Goal: Task Accomplishment & Management: Use online tool/utility

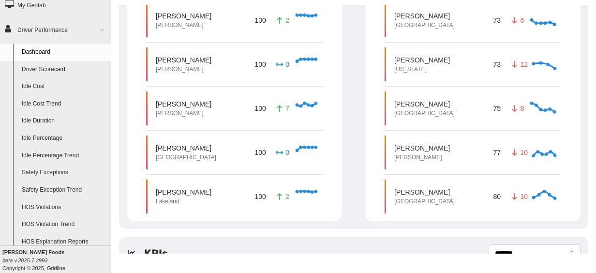
scroll to position [58, 0]
click at [52, 172] on link "Safety Exceptions" at bounding box center [64, 171] width 94 height 17
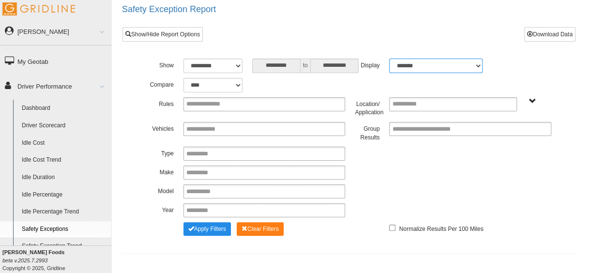
click at [415, 68] on select "******* ******" at bounding box center [435, 66] width 93 height 15
select select "**"
click at [389, 59] on select "******* ******" at bounding box center [435, 66] width 93 height 15
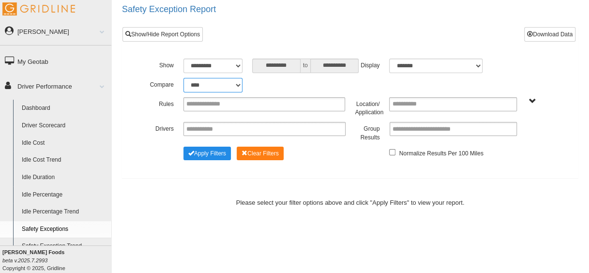
click at [229, 84] on select "**********" at bounding box center [212, 85] width 59 height 15
select select "**********"
click at [183, 78] on select "**********" at bounding box center [212, 85] width 59 height 15
type input "*********"
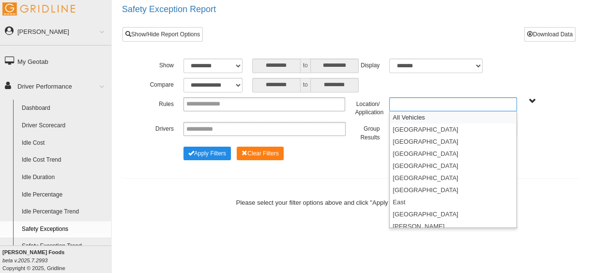
click at [423, 103] on input "text" at bounding box center [413, 104] width 42 height 12
click at [400, 199] on li "East" at bounding box center [452, 202] width 127 height 12
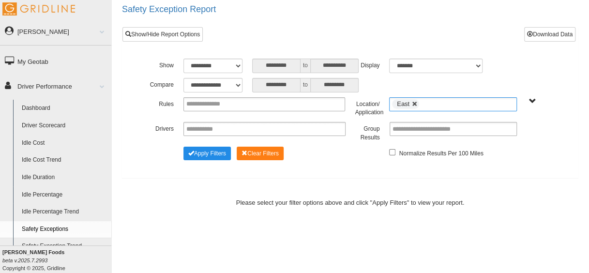
click at [414, 104] on link at bounding box center [415, 104] width 6 height 6
click at [408, 104] on ul at bounding box center [453, 104] width 128 height 14
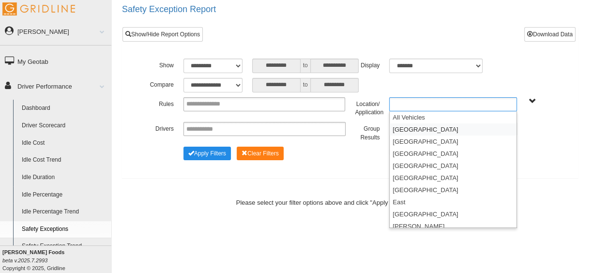
click at [406, 127] on li "Atlanta" at bounding box center [452, 129] width 127 height 12
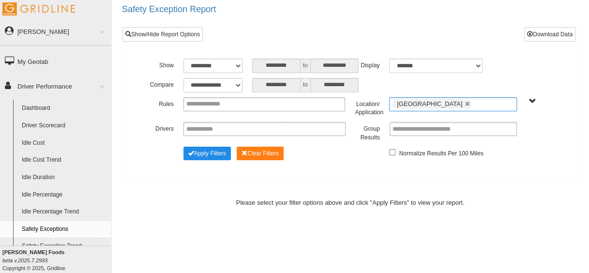
click at [474, 103] on input "text" at bounding box center [480, 104] width 12 height 12
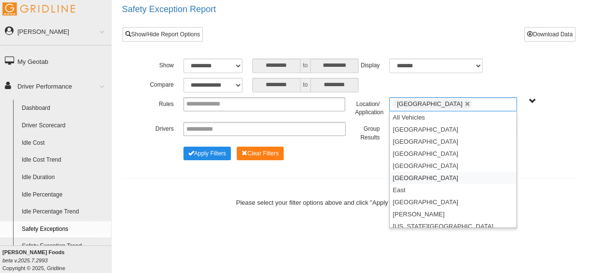
click at [419, 176] on li "Detroit" at bounding box center [452, 178] width 127 height 12
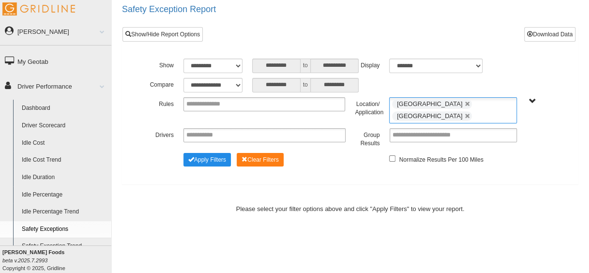
click at [480, 102] on ul "Atlanta Detroit" at bounding box center [453, 110] width 128 height 26
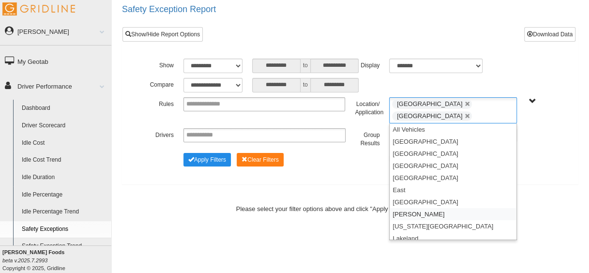
click at [424, 208] on li "Jackson" at bounding box center [452, 214] width 127 height 12
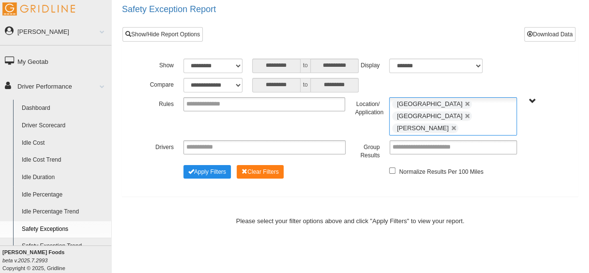
click at [440, 114] on ul "Atlanta Detroit Jackson" at bounding box center [453, 116] width 128 height 38
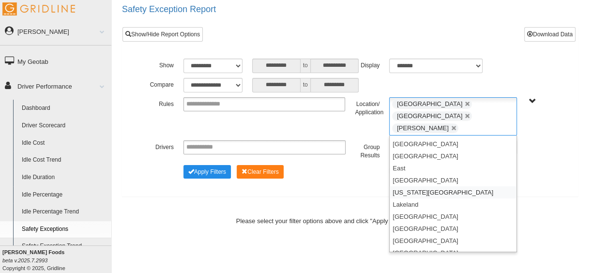
scroll to position [42, 0]
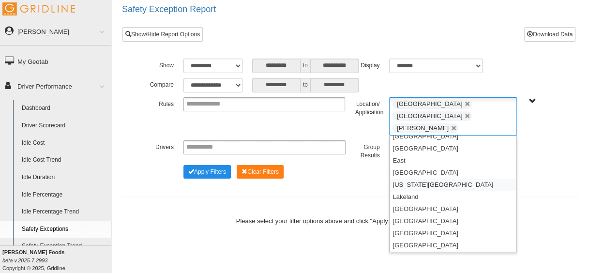
click at [434, 178] on li "Kansas City" at bounding box center [452, 184] width 127 height 12
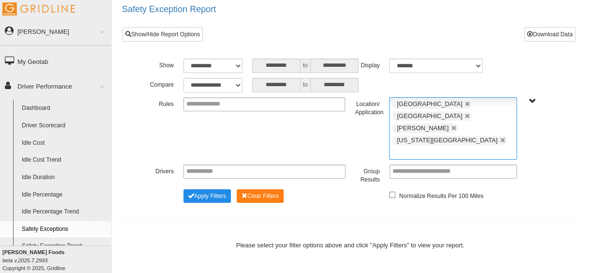
click at [404, 147] on input "text" at bounding box center [398, 153] width 12 height 12
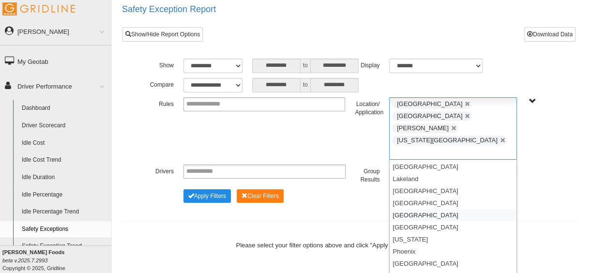
scroll to position [72, 0]
click at [425, 233] on li "[US_STATE]" at bounding box center [452, 239] width 127 height 12
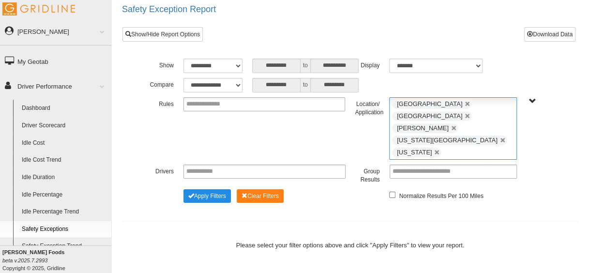
click at [505, 116] on ul "Atlanta Detroit Jackson Kansas City New Jersey" at bounding box center [453, 128] width 128 height 62
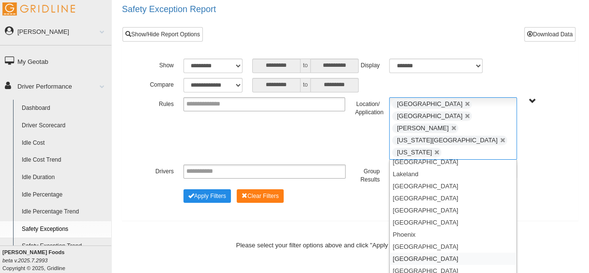
scroll to position [114, 0]
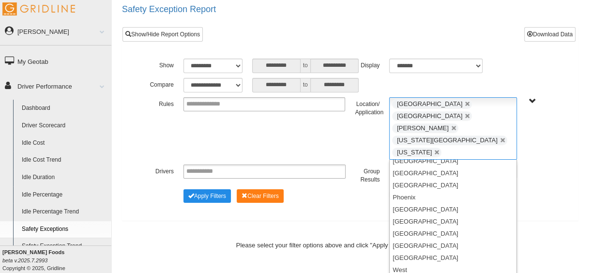
click at [246, 229] on div "**********" at bounding box center [349, 136] width 477 height 273
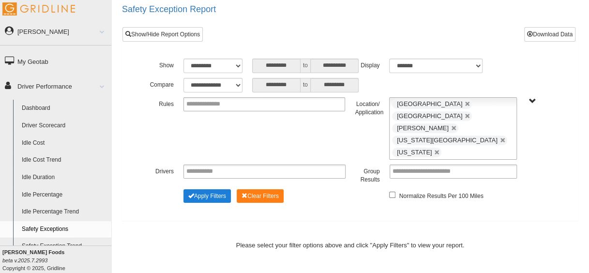
click at [201, 189] on button "Apply Filters" at bounding box center [206, 196] width 47 height 14
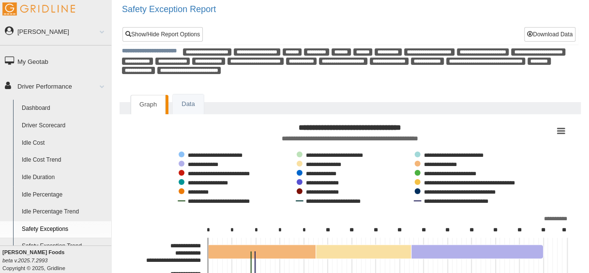
scroll to position [16, 0]
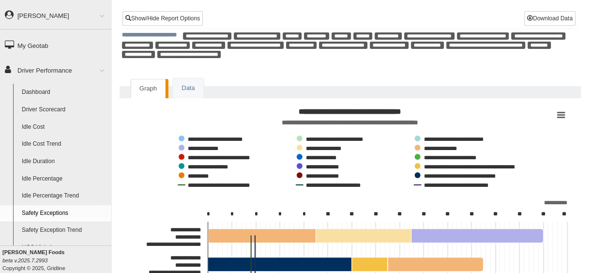
click at [446, 49] on span "**********" at bounding box center [485, 45] width 79 height 7
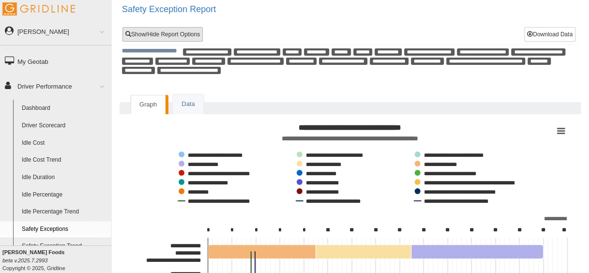
click at [184, 33] on link "Show/Hide Report Options" at bounding box center [162, 34] width 80 height 15
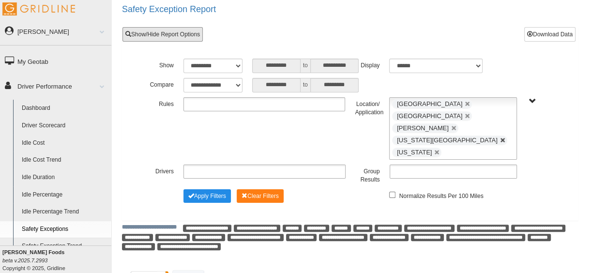
click at [500, 137] on link at bounding box center [503, 140] width 6 height 6
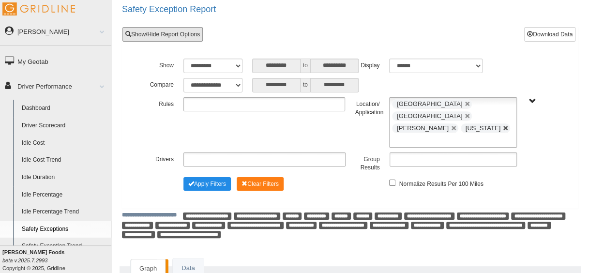
click at [503, 125] on link at bounding box center [506, 128] width 6 height 6
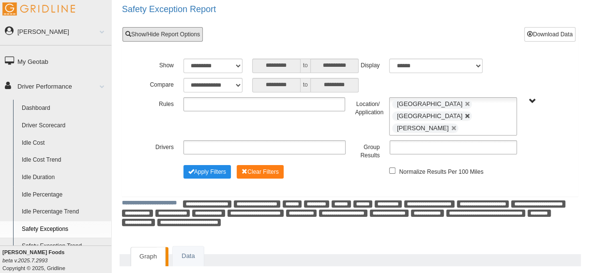
click at [464, 113] on link at bounding box center [467, 116] width 6 height 6
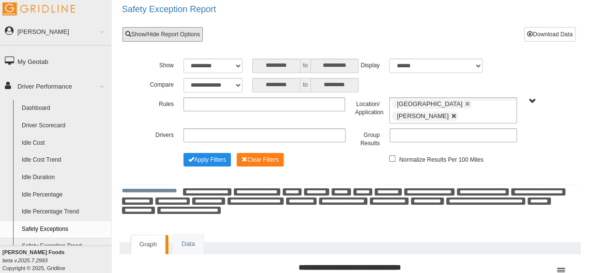
click at [457, 113] on link at bounding box center [454, 116] width 6 height 6
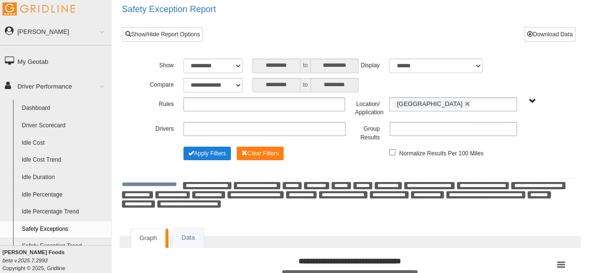
click at [210, 159] on button "Apply Filters" at bounding box center [206, 154] width 47 height 14
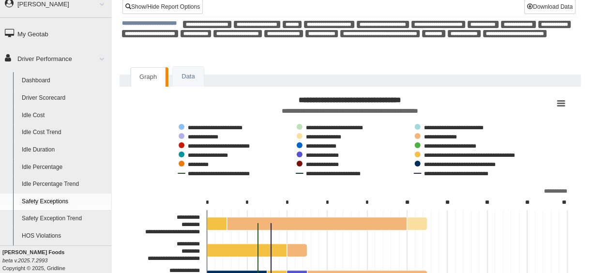
scroll to position [27, 0]
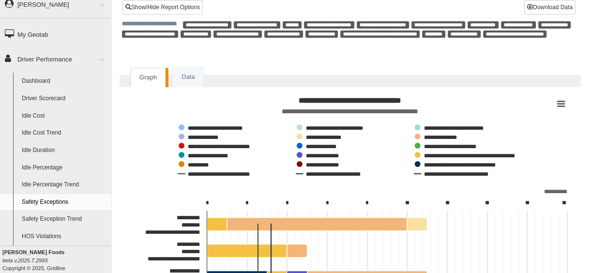
click at [282, 108] on text "**********" at bounding box center [350, 111] width 136 height 7
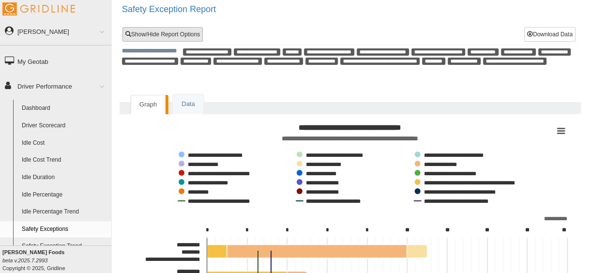
click at [177, 33] on link "Show/Hide Report Options" at bounding box center [162, 34] width 80 height 15
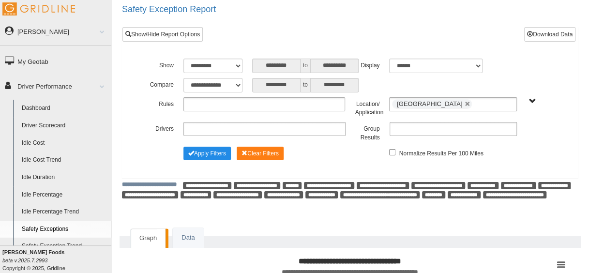
click at [431, 103] on ul "[GEOGRAPHIC_DATA]" at bounding box center [453, 104] width 128 height 14
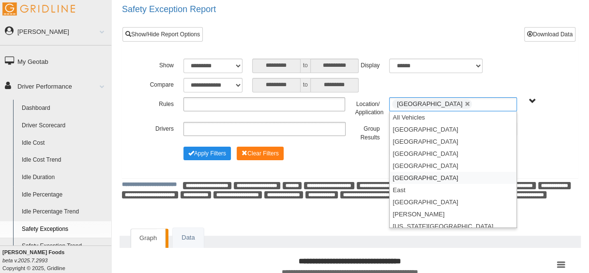
click at [412, 174] on li "[GEOGRAPHIC_DATA]" at bounding box center [452, 178] width 127 height 12
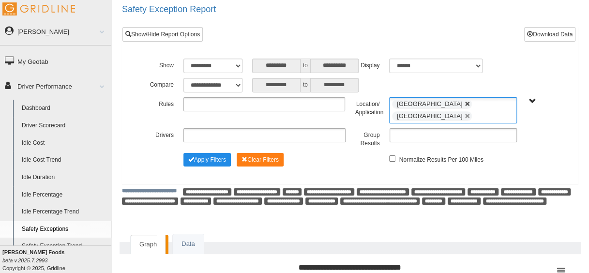
click at [464, 103] on link at bounding box center [467, 104] width 6 height 6
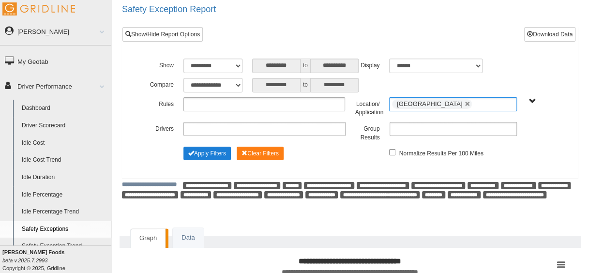
click at [214, 158] on button "Apply Filters" at bounding box center [206, 154] width 47 height 14
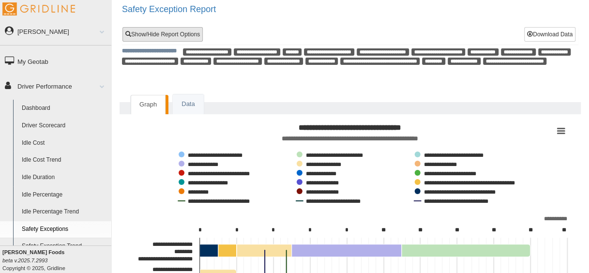
click at [176, 36] on link "Show/Hide Report Options" at bounding box center [162, 34] width 80 height 15
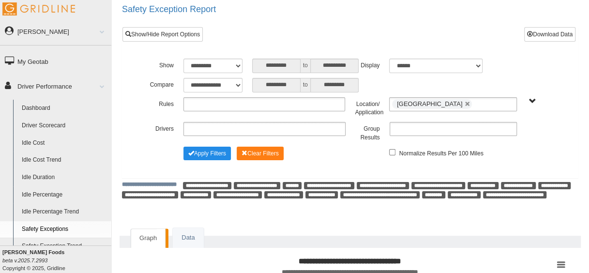
click at [434, 104] on ul "[GEOGRAPHIC_DATA]" at bounding box center [453, 104] width 128 height 14
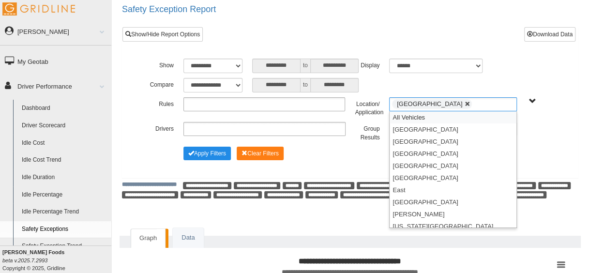
click at [464, 104] on link at bounding box center [467, 104] width 6 height 6
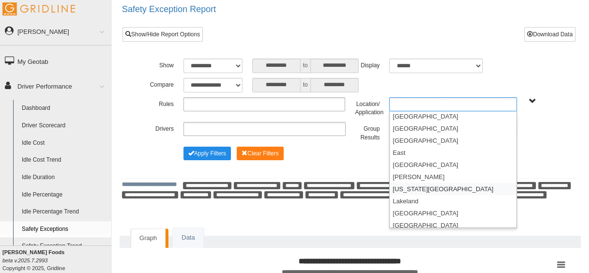
scroll to position [52, 0]
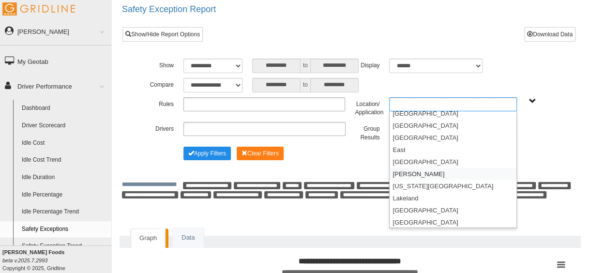
drag, startPoint x: 418, startPoint y: 164, endPoint x: 420, endPoint y: 169, distance: 5.7
click at [420, 169] on ul "All Vehicles [GEOGRAPHIC_DATA] [GEOGRAPHIC_DATA] [GEOGRAPHIC_DATA] [GEOGRAPHIC_…" at bounding box center [452, 169] width 127 height 116
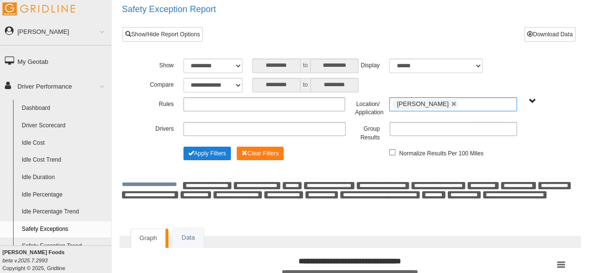
click at [216, 152] on button "Apply Filters" at bounding box center [206, 154] width 47 height 14
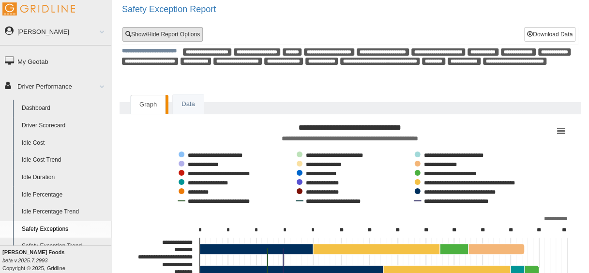
click at [178, 34] on link "Show/Hide Report Options" at bounding box center [162, 34] width 80 height 15
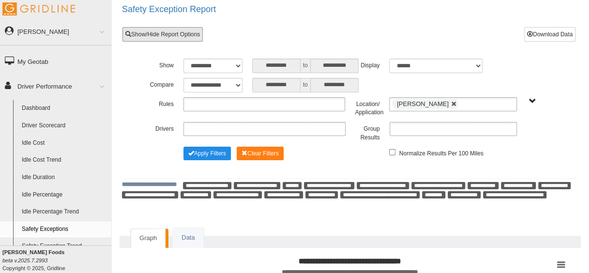
click at [451, 102] on link at bounding box center [454, 104] width 6 height 6
type input "**********"
click at [428, 102] on input "text" at bounding box center [413, 104] width 42 height 12
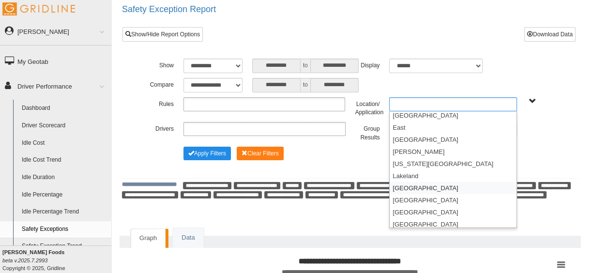
scroll to position [78, 0]
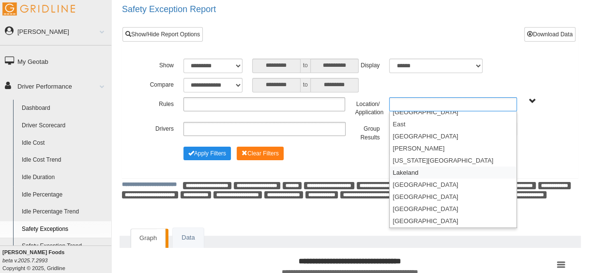
click at [426, 172] on li "Lakeland" at bounding box center [452, 172] width 127 height 12
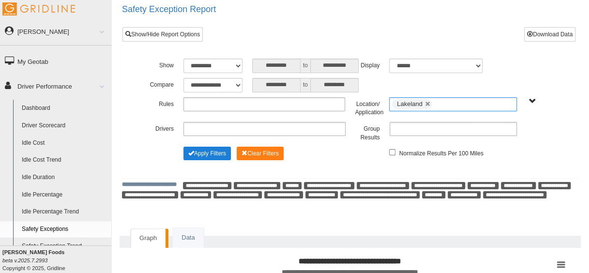
click at [208, 148] on button "Apply Filters" at bounding box center [206, 154] width 47 height 14
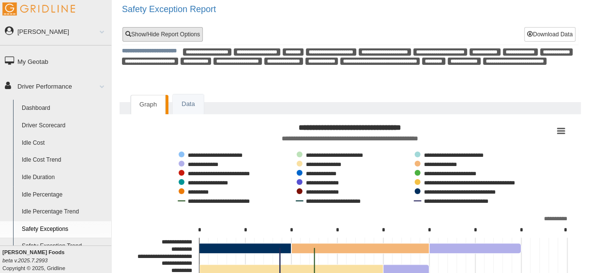
click at [175, 29] on link "Show/Hide Report Options" at bounding box center [162, 34] width 80 height 15
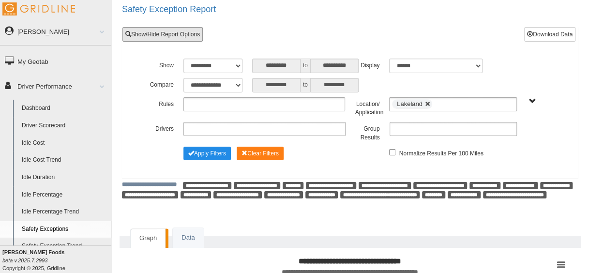
click at [430, 104] on link at bounding box center [428, 104] width 6 height 6
type input "**********"
click at [430, 104] on input "text" at bounding box center [413, 104] width 42 height 12
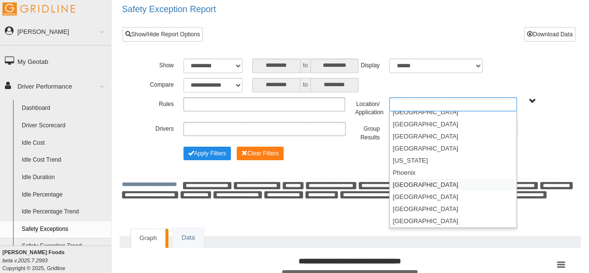
scroll to position [152, 0]
click at [424, 159] on li "[US_STATE]" at bounding box center [452, 159] width 127 height 12
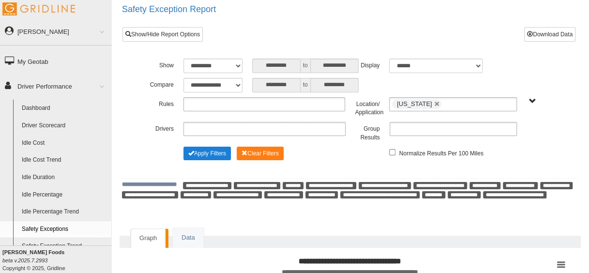
click at [213, 148] on button "Apply Filters" at bounding box center [206, 154] width 47 height 14
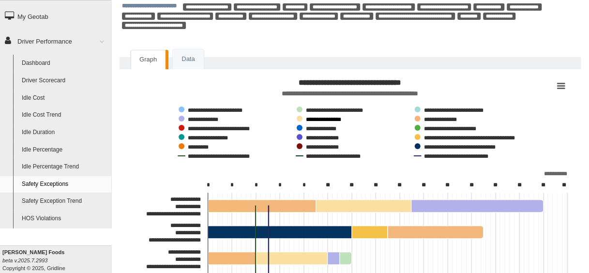
scroll to position [45, 0]
